Goal: Task Accomplishment & Management: Manage account settings

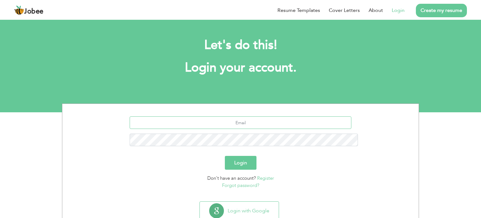
click at [234, 116] on input "text" at bounding box center [241, 122] width 222 height 13
type input "rabailhussain@gmail.com"
click at [225, 156] on button "Login" at bounding box center [241, 163] width 32 height 14
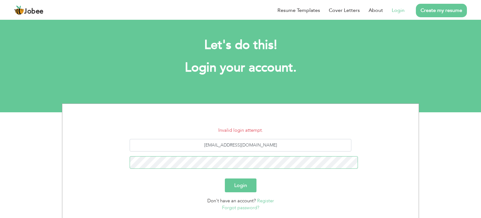
click at [225, 178] on button "Login" at bounding box center [241, 185] width 32 height 14
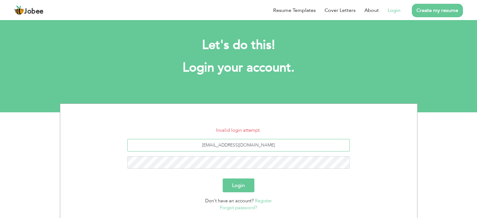
click at [238, 145] on input "rabailhussain@gmail.com" at bounding box center [238, 145] width 222 height 13
type input "rabailhussain8@gmail.com"
click at [222, 178] on button "Login" at bounding box center [238, 185] width 32 height 14
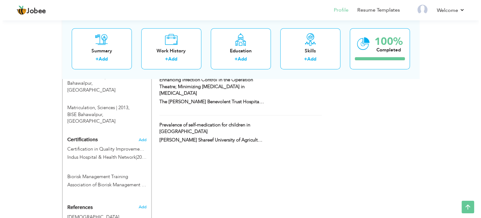
scroll to position [397, 0]
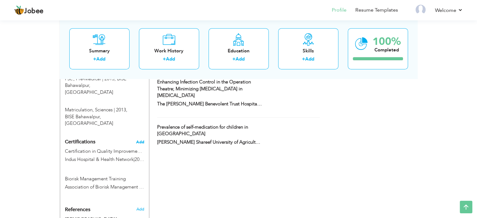
click at [142, 140] on span "Add" at bounding box center [140, 142] width 8 height 4
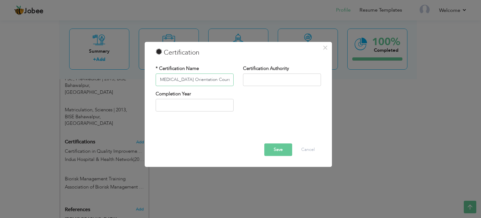
scroll to position [0, 3]
type input "Basic Life Support Orientation Course"
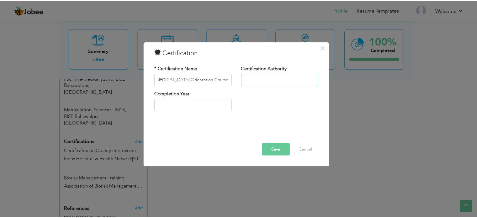
scroll to position [0, 0]
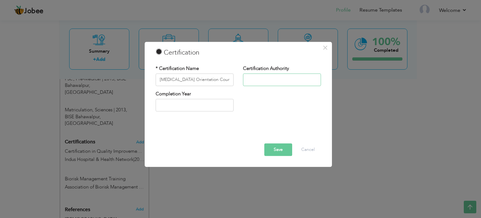
click at [263, 80] on input "text" at bounding box center [282, 79] width 78 height 13
type input "Punjab Emergency Service"
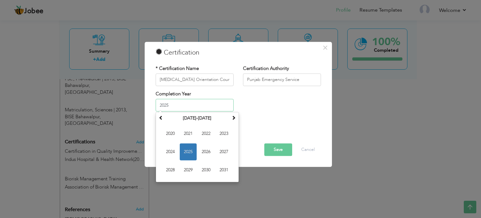
click at [222, 104] on input "2025" at bounding box center [195, 105] width 78 height 13
type input "2025"
click at [188, 153] on span "2025" at bounding box center [188, 152] width 17 height 17
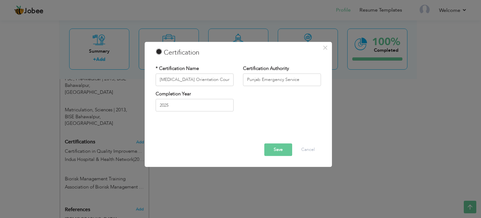
click at [282, 152] on button "Save" at bounding box center [278, 149] width 28 height 13
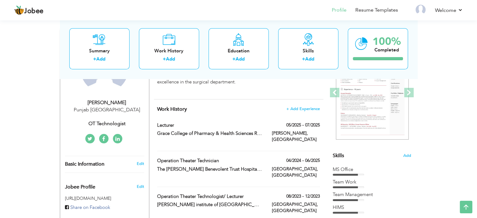
scroll to position [89, 0]
click at [318, 123] on span at bounding box center [317, 124] width 4 height 4
type input "Lecturer"
type input "Grace College of Pharmacy & Health Sciences RYK"
type input "05/2025"
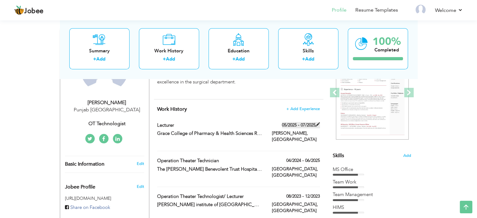
type input "07/2025"
type input "Pakistan"
type input "Rahim Yar Khan"
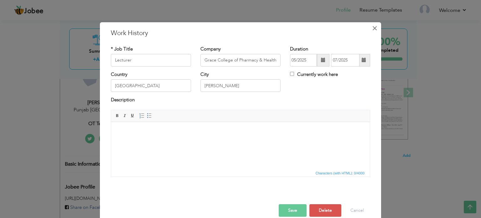
click at [372, 31] on span "×" at bounding box center [374, 28] width 5 height 11
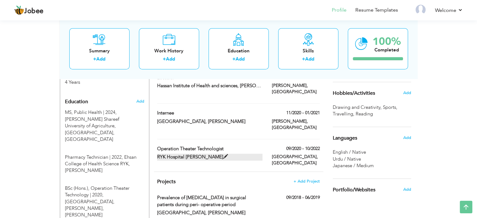
scroll to position [244, 0]
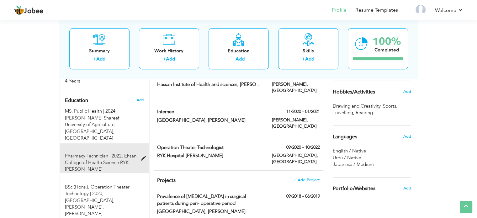
click at [142, 156] on span at bounding box center [145, 158] width 8 height 5
type input "Pharmacy Technician"
type input "2022"
type input "Ehsan College of Health Science RYK"
radio input "true"
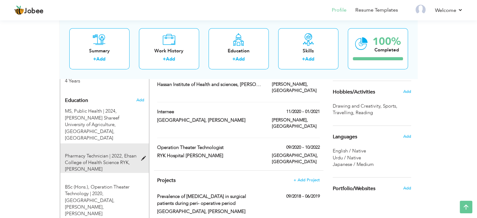
type input "Rahimyar Khan"
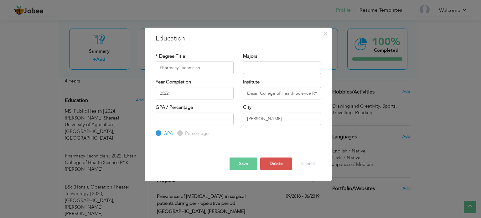
click at [180, 133] on input "Percentage" at bounding box center [179, 133] width 4 height 4
radio input "true"
click at [331, 142] on div "× Education * Degree Title Pharmacy Technician Majors Year Completion 2022 Inst…" at bounding box center [238, 105] width 187 height 154
click at [204, 115] on input "number" at bounding box center [195, 118] width 78 height 13
type input "77"
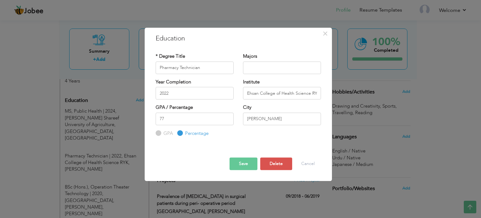
click at [250, 164] on button "Save" at bounding box center [244, 163] width 28 height 13
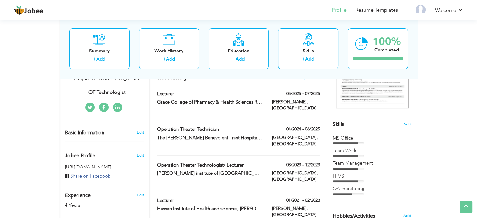
scroll to position [0, 0]
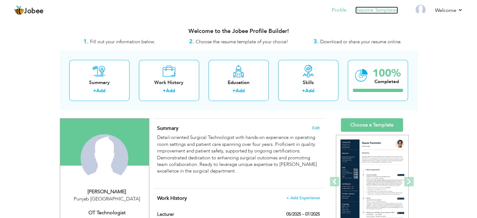
click at [368, 9] on link "Resume Templates" at bounding box center [376, 10] width 43 height 7
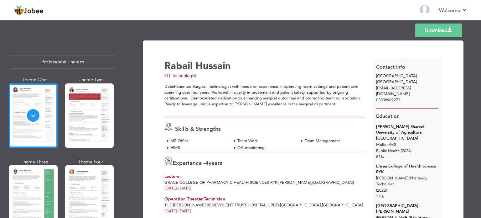
scroll to position [56, 0]
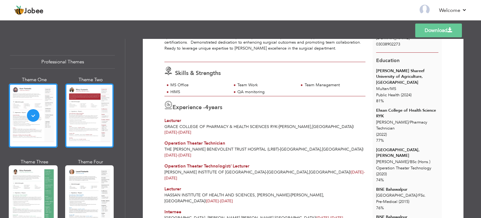
click at [98, 115] on div at bounding box center [89, 115] width 49 height 64
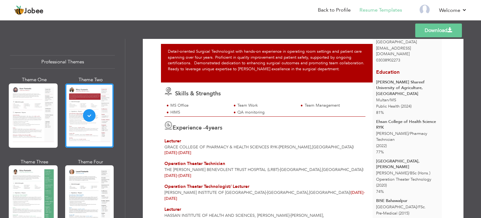
scroll to position [40, 0]
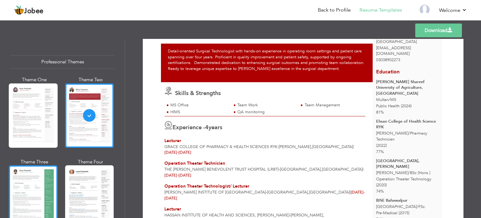
click at [41, 196] on div at bounding box center [33, 197] width 49 height 64
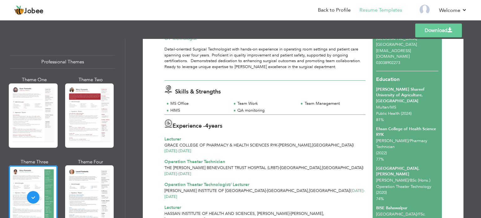
scroll to position [0, 0]
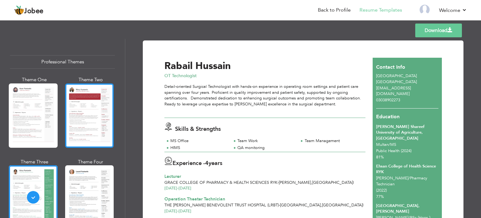
click at [87, 103] on div at bounding box center [89, 115] width 49 height 64
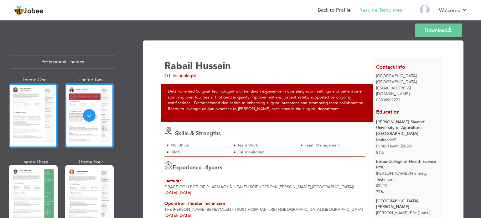
click at [25, 111] on div at bounding box center [33, 115] width 49 height 64
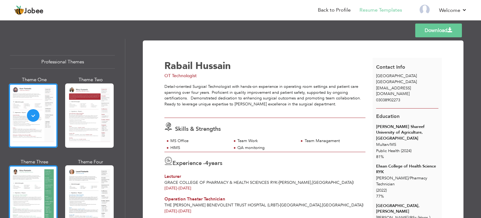
click at [42, 188] on div at bounding box center [33, 197] width 49 height 64
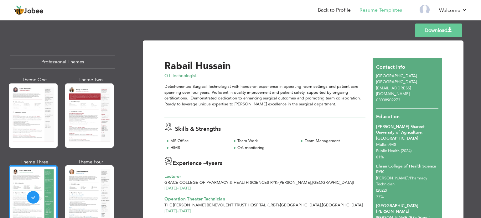
click at [426, 37] on link "Download" at bounding box center [438, 30] width 47 height 14
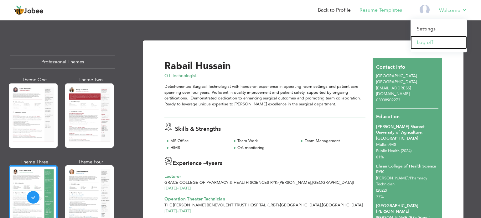
click at [430, 41] on link "Log off" at bounding box center [439, 42] width 56 height 13
